Goal: Task Accomplishment & Management: Use online tool/utility

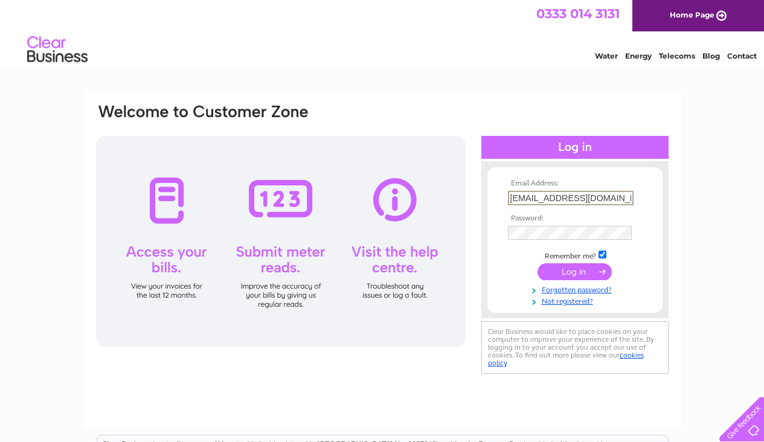
click at [567, 269] on input "submit" at bounding box center [575, 271] width 74 height 17
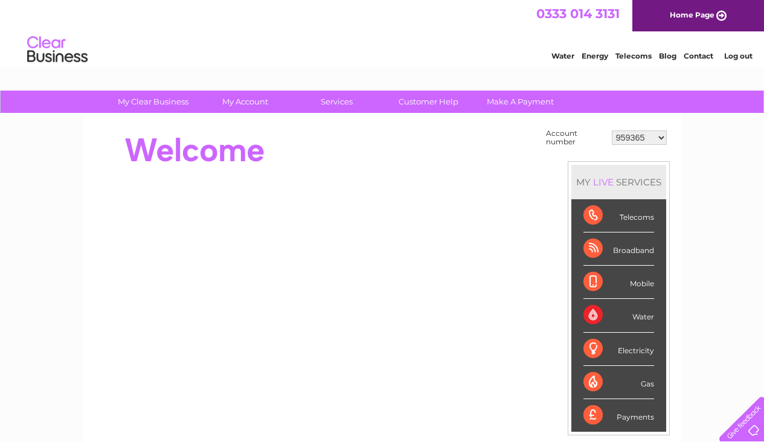
click at [663, 135] on select "959365 30303689" at bounding box center [639, 138] width 55 height 15
select select "30303689"
click at [613, 131] on select "959365 30303689" at bounding box center [639, 138] width 55 height 15
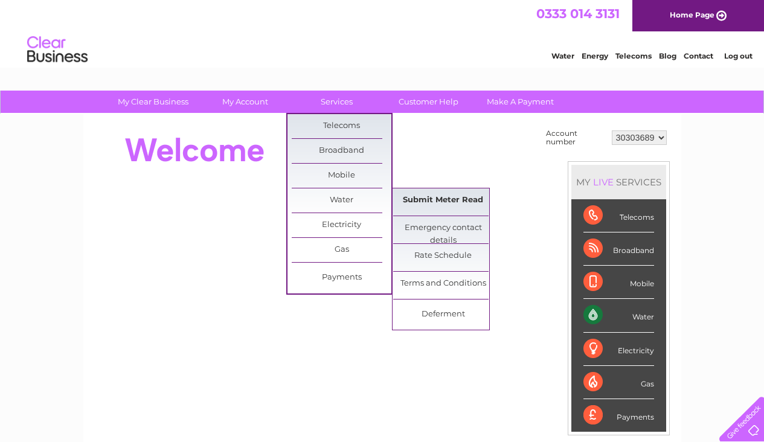
click at [424, 196] on link "Submit Meter Read" at bounding box center [443, 201] width 100 height 24
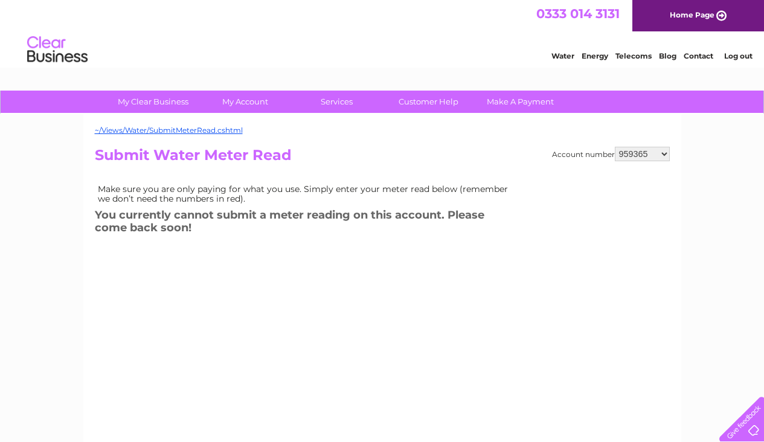
click at [662, 152] on select "959365 30303689" at bounding box center [642, 154] width 55 height 15
select select "30303689"
click at [616, 147] on select "959365 30303689" at bounding box center [642, 154] width 55 height 15
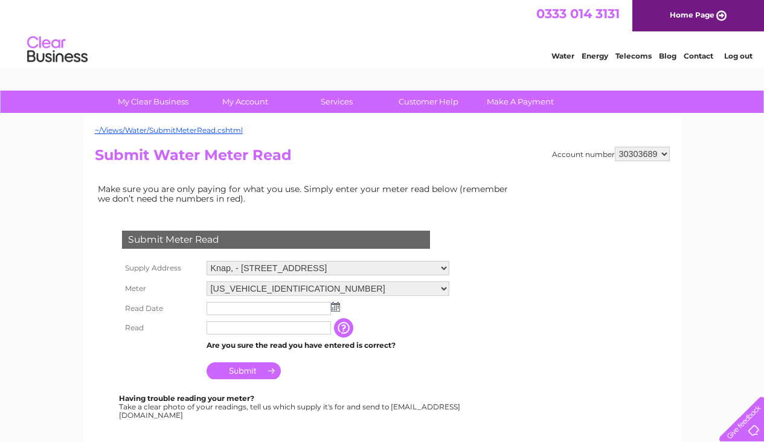
click at [337, 308] on img at bounding box center [335, 307] width 9 height 10
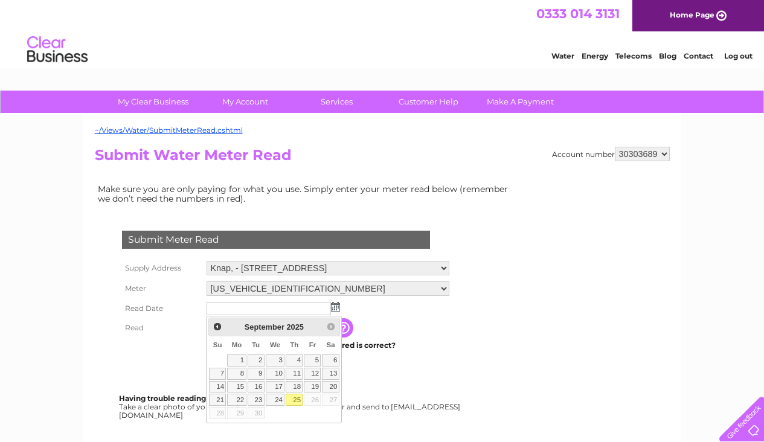
click at [297, 399] on link "25" at bounding box center [294, 400] width 17 height 12
type input "[DATE]"
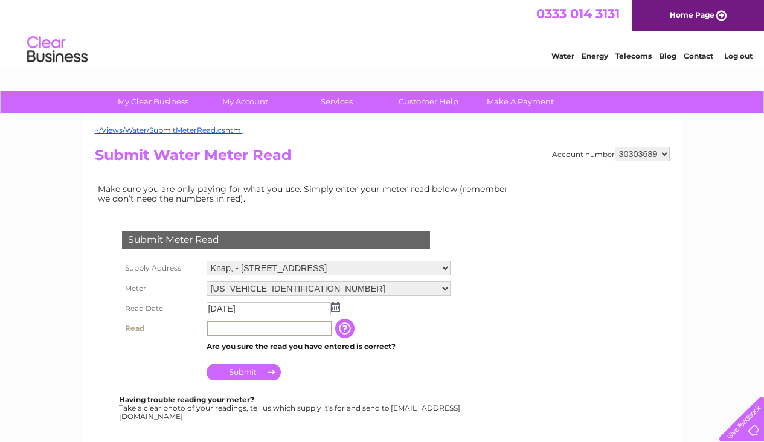
click at [222, 332] on input "text" at bounding box center [270, 328] width 126 height 15
type input "4084"
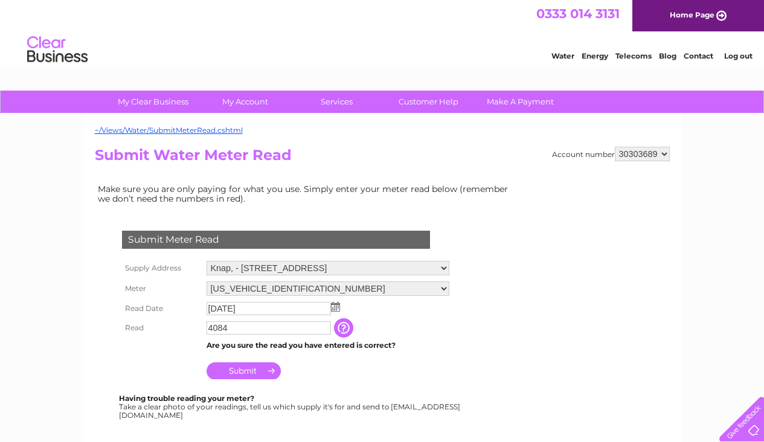
click at [239, 375] on input "Submit" at bounding box center [244, 371] width 74 height 17
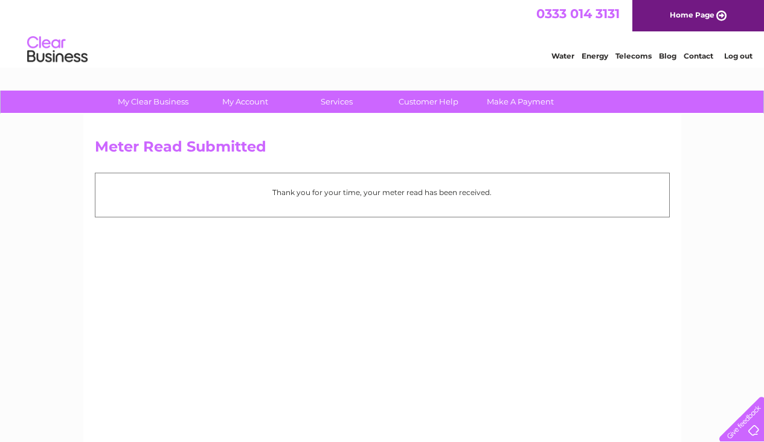
click at [740, 56] on link "Log out" at bounding box center [739, 55] width 28 height 9
